Goal: Find specific page/section: Find specific page/section

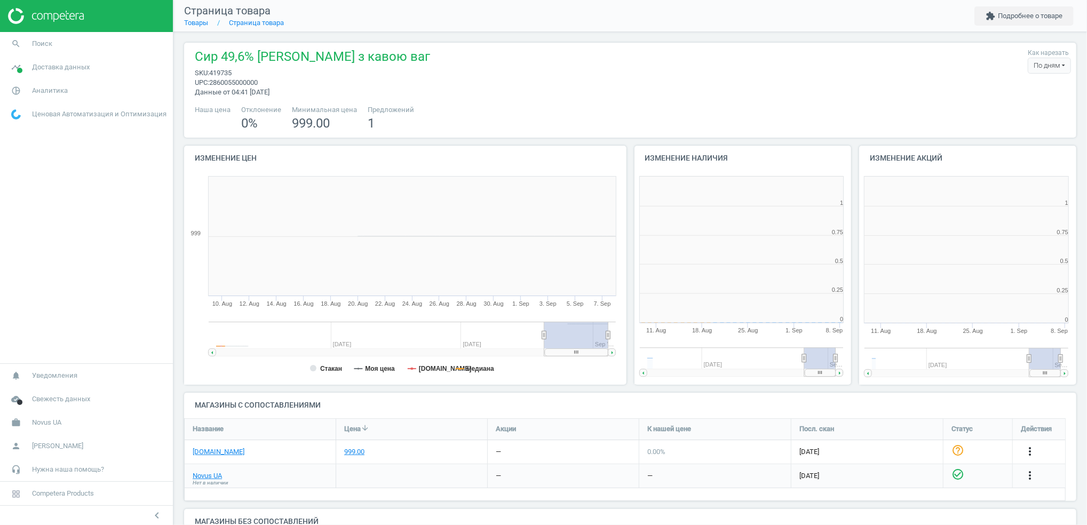
scroll to position [235, 236]
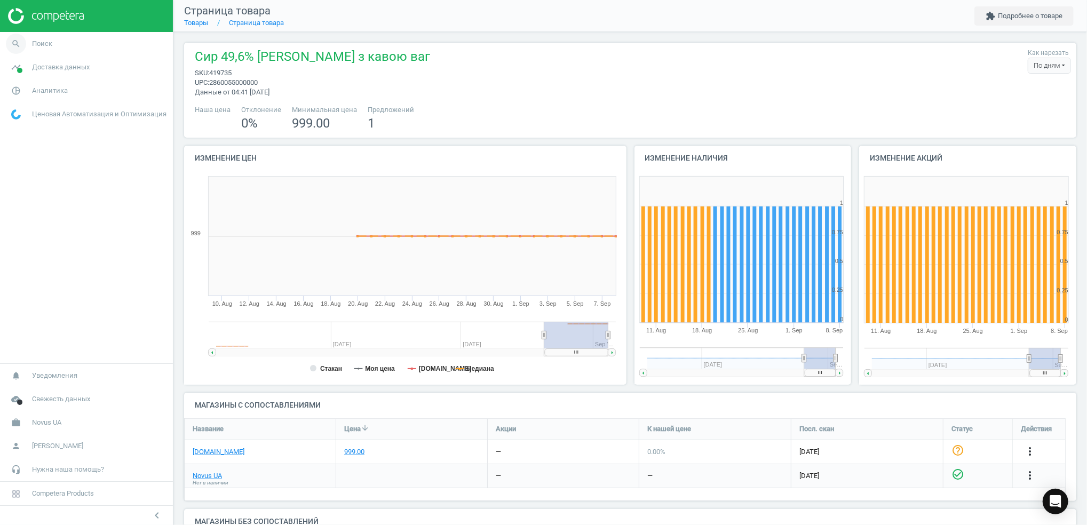
click at [35, 42] on span "Поиск" at bounding box center [42, 44] width 20 height 10
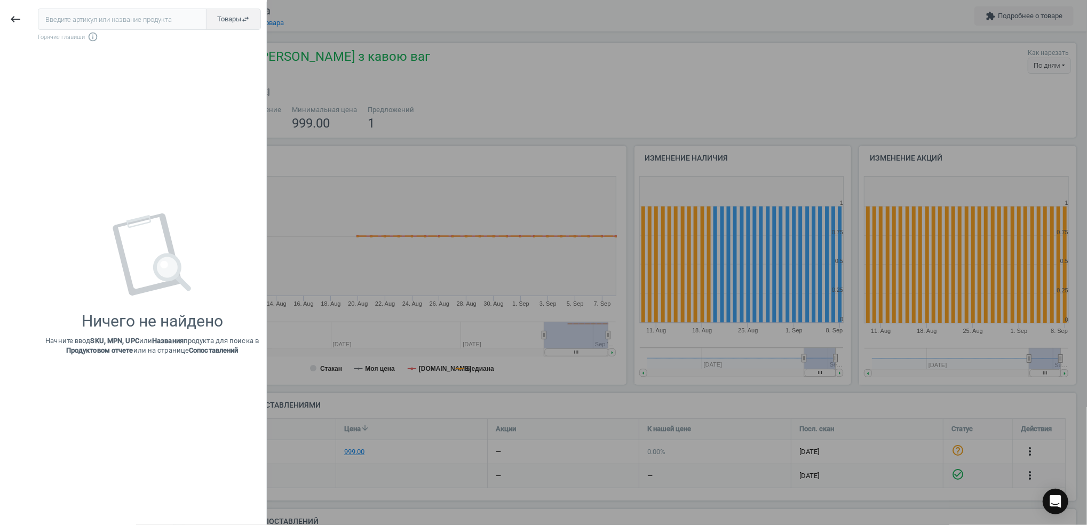
click at [329, 22] on div at bounding box center [543, 262] width 1087 height 525
